Goal: Navigation & Orientation: Understand site structure

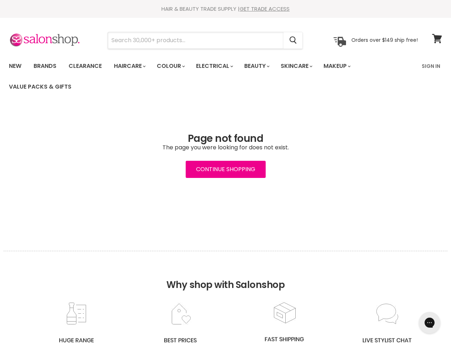
click at [196, 40] on input "Search" at bounding box center [196, 40] width 176 height 16
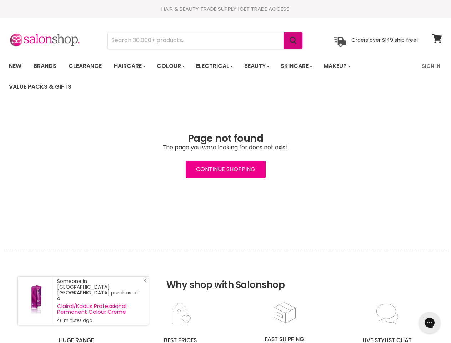
click at [294, 40] on icon "Search" at bounding box center [293, 41] width 7 height 8
click at [132, 66] on link "Haircare" at bounding box center [129, 66] width 41 height 15
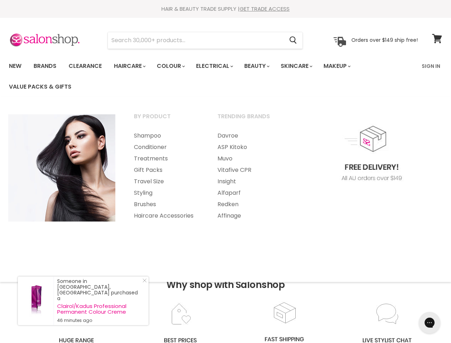
click at [175, 66] on link "Colour" at bounding box center [170, 66] width 38 height 15
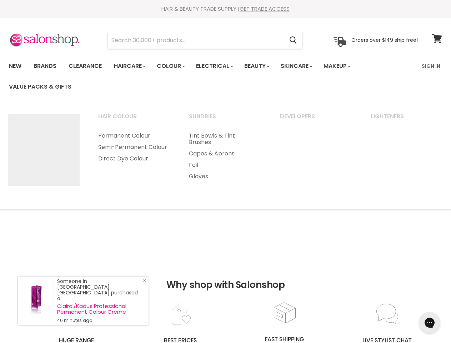
click at [219, 66] on link "Electrical" at bounding box center [214, 66] width 47 height 15
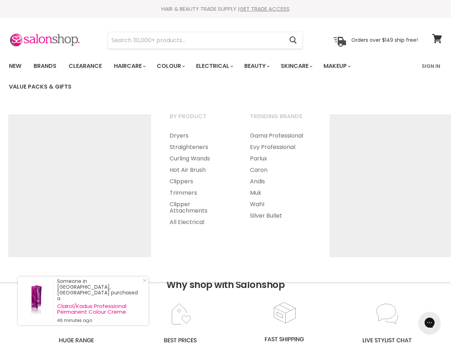
click at [263, 66] on link "Beauty" at bounding box center [256, 66] width 35 height 15
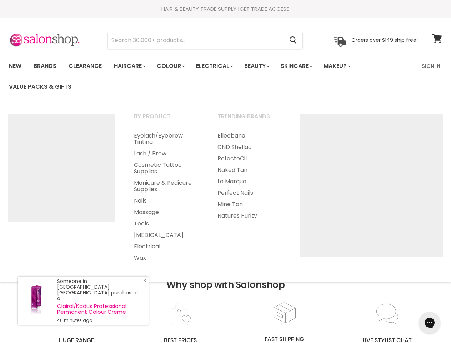
click at [304, 66] on link "Skincare" at bounding box center [295, 66] width 41 height 15
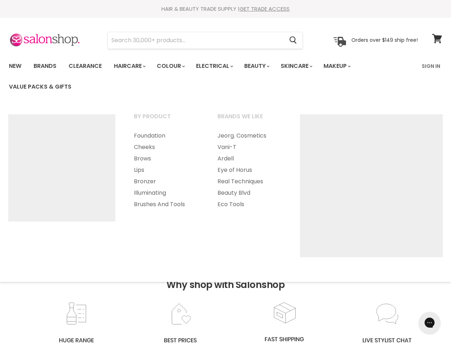
click at [347, 66] on link "Makeup" at bounding box center [336, 66] width 37 height 15
click at [225, 297] on h2 "Why shop with Salonshop" at bounding box center [226, 276] width 444 height 50
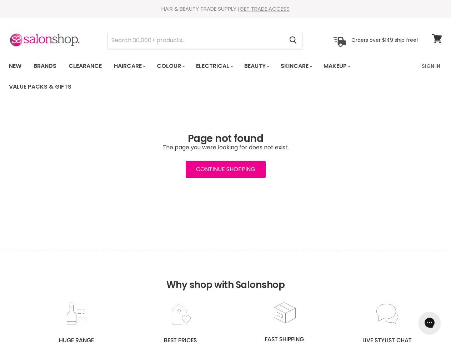
click at [430, 323] on icon "Gorgias live chat" at bounding box center [429, 322] width 7 height 7
